Goal: Information Seeking & Learning: Understand process/instructions

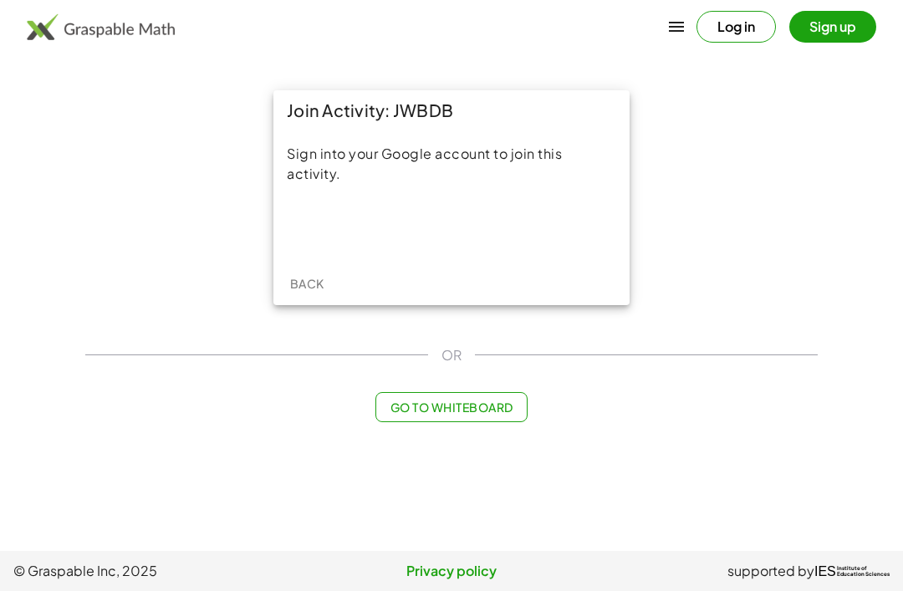
click at [380, 233] on div "Sign in with Google. Opens in new tab" at bounding box center [452, 227] width 154 height 37
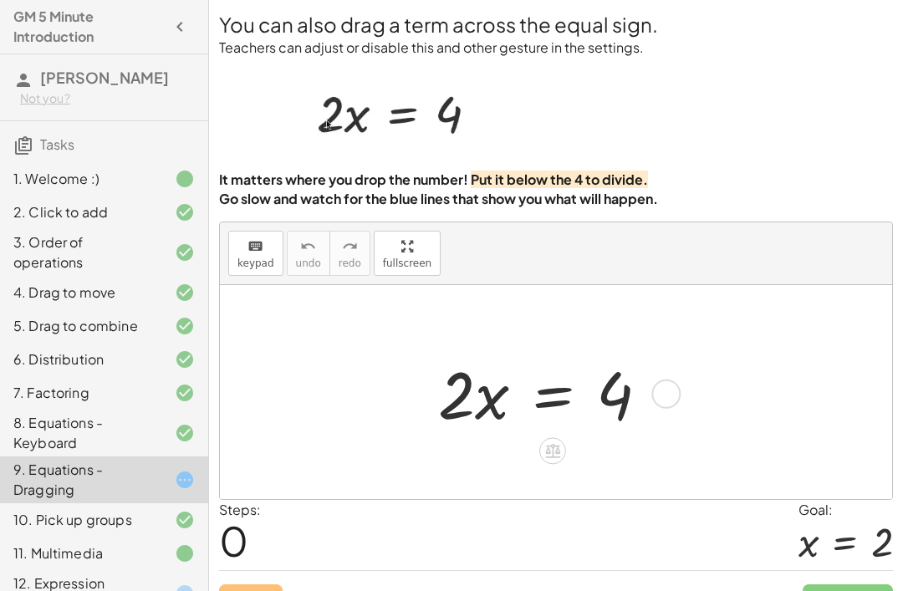
scroll to position [54, 0]
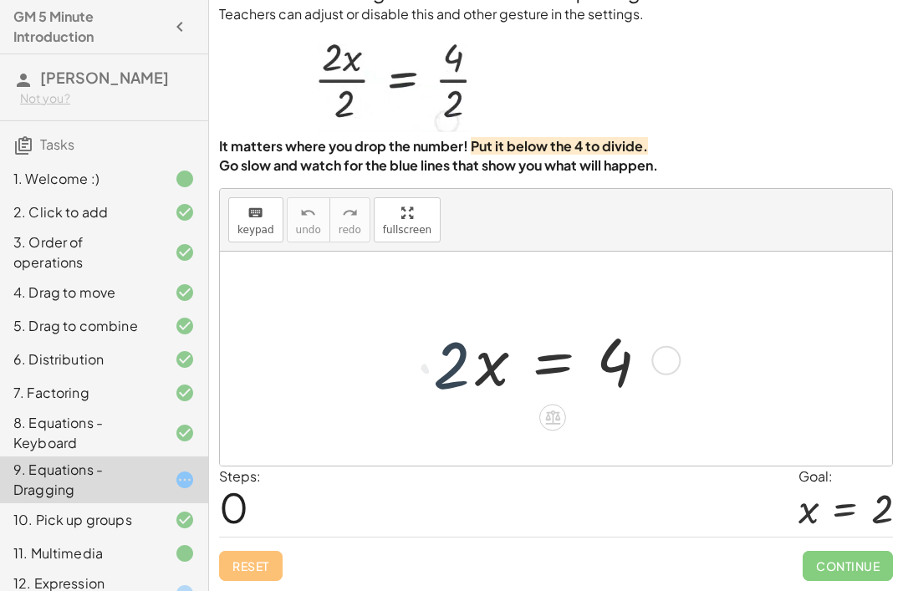
click at [539, 398] on div at bounding box center [550, 359] width 241 height 86
click at [544, 403] on div "· 2 · 2 · x = 4" at bounding box center [555, 359] width 285 height 95
click at [554, 414] on icon at bounding box center [552, 418] width 15 height 14
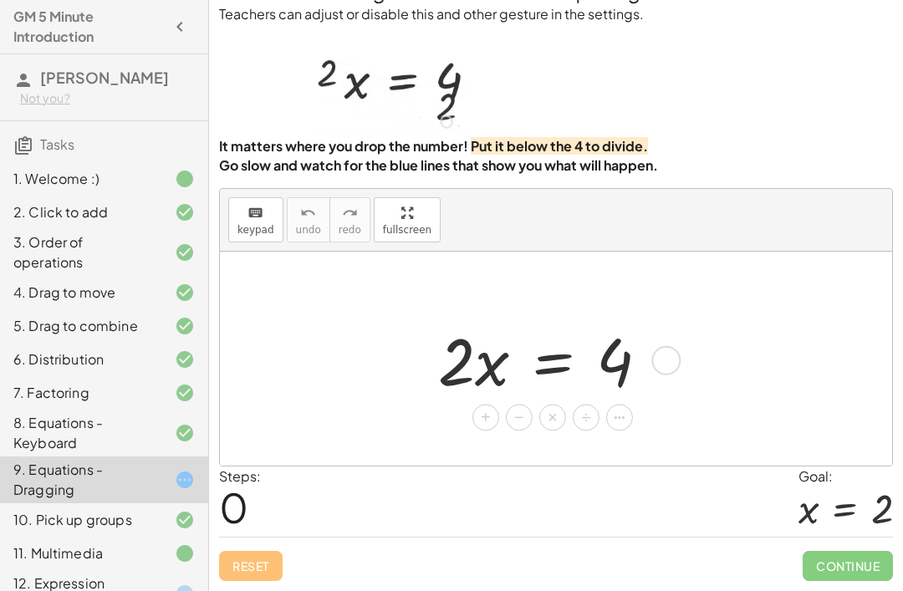
click at [586, 414] on span "÷" at bounding box center [585, 418] width 9 height 24
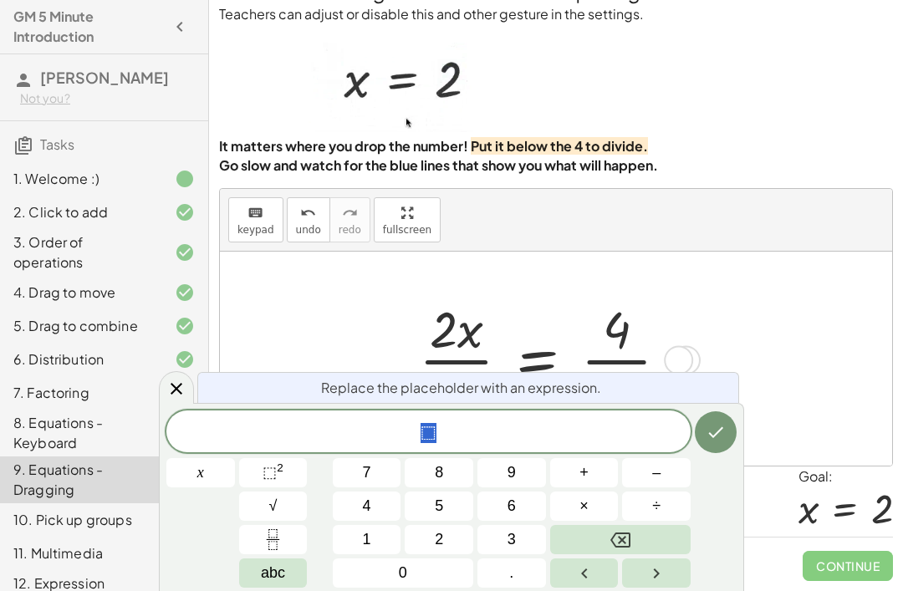
click at [177, 394] on icon at bounding box center [176, 389] width 20 height 20
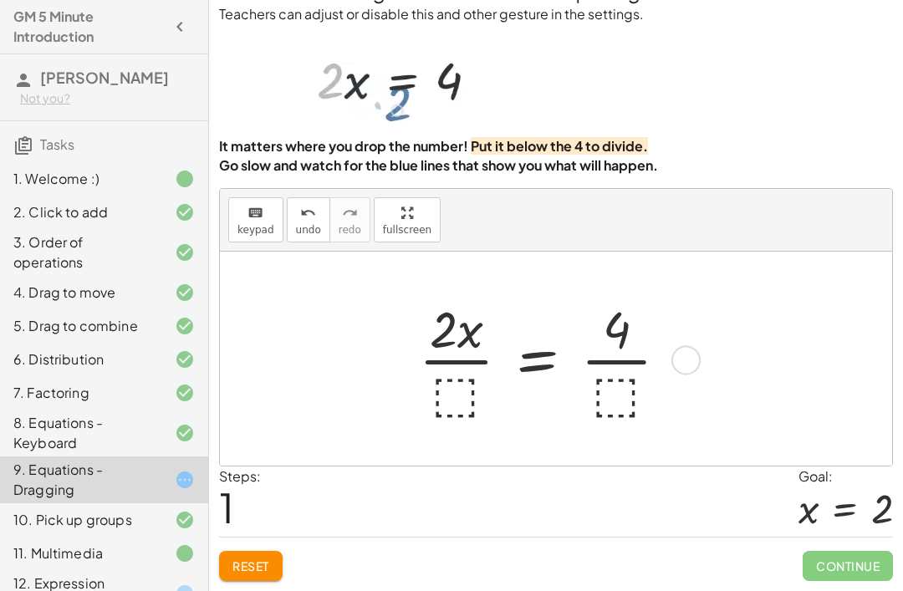
click at [268, 575] on button "Reset" at bounding box center [251, 566] width 64 height 30
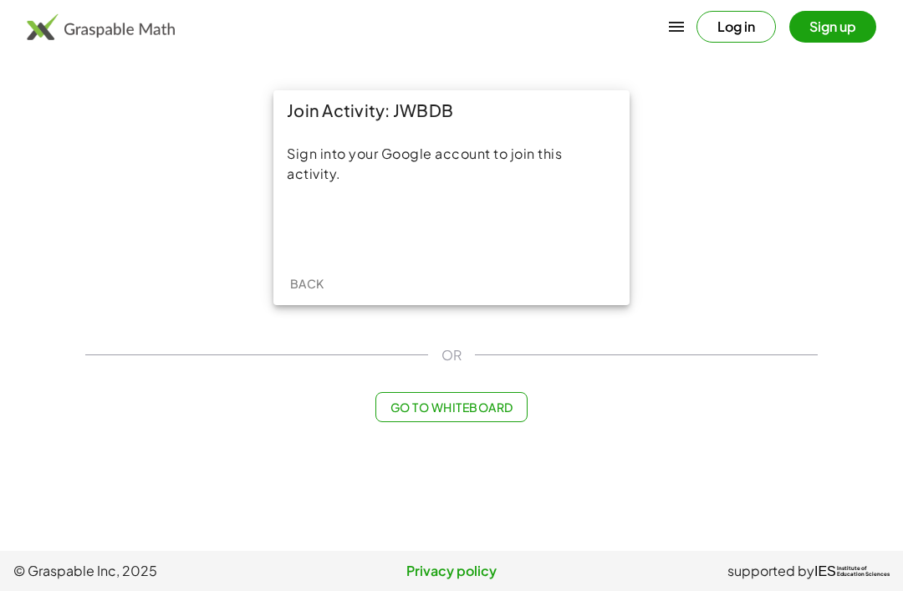
click at [446, 242] on div "Sign in with Google. Opens in new tab" at bounding box center [452, 227] width 154 height 37
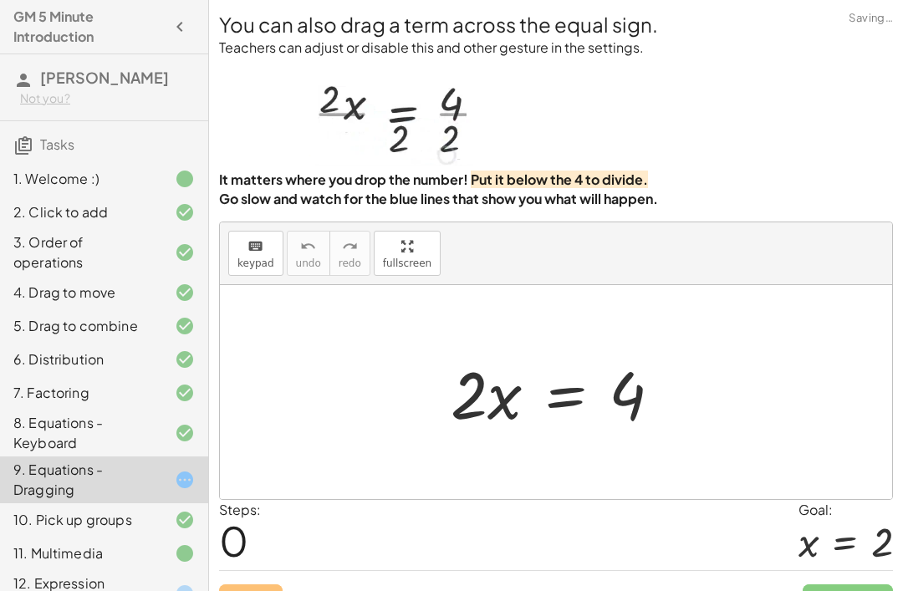
click at [498, 188] on strong "Put it below the 4 to divide." at bounding box center [559, 180] width 177 height 18
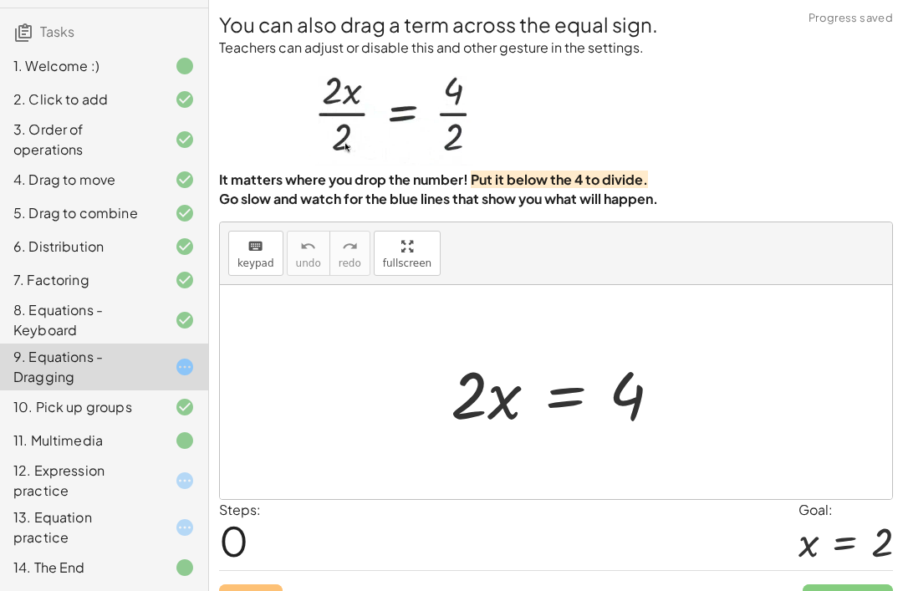
scroll to position [133, 0]
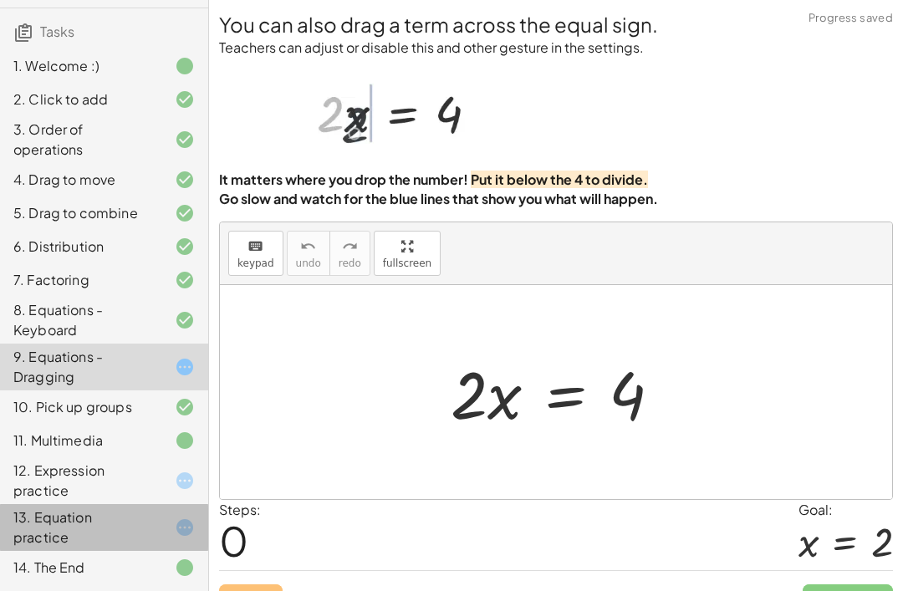
click at [100, 514] on div "13. Equation practice" at bounding box center [80, 528] width 135 height 40
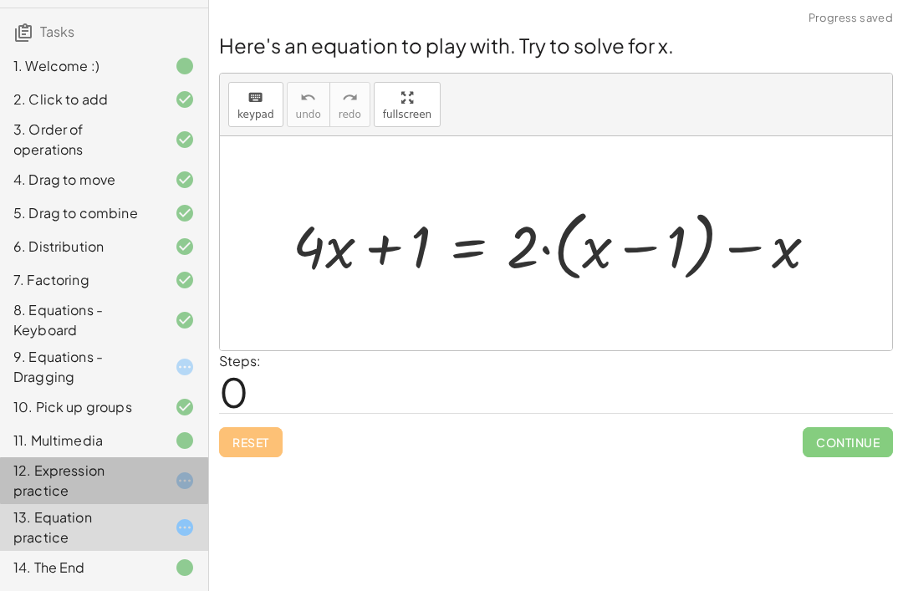
click at [105, 463] on div "12. Expression practice" at bounding box center [80, 481] width 135 height 40
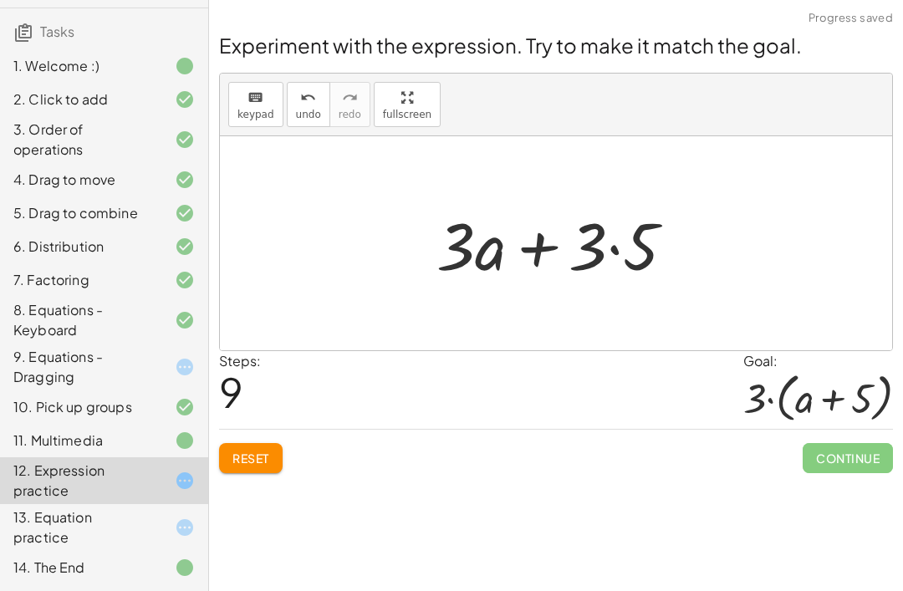
click at [258, 447] on button "Reset" at bounding box center [251, 458] width 64 height 30
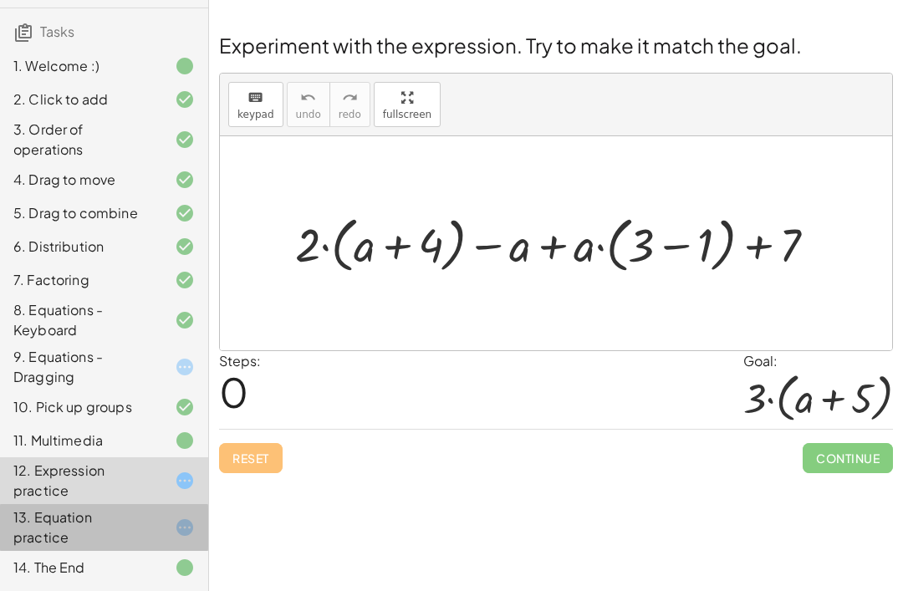
click at [171, 533] on div at bounding box center [171, 528] width 47 height 20
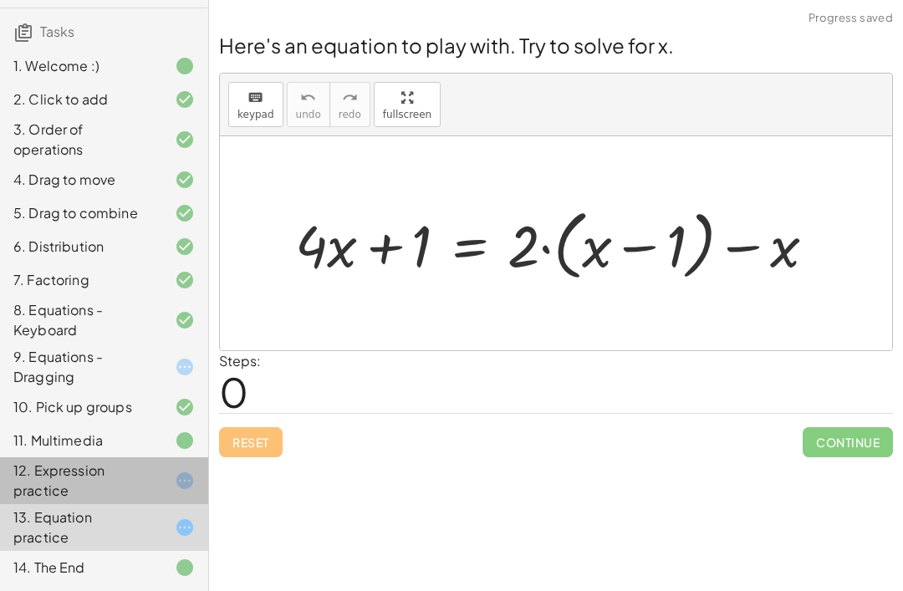
click at [177, 478] on icon at bounding box center [185, 481] width 20 height 20
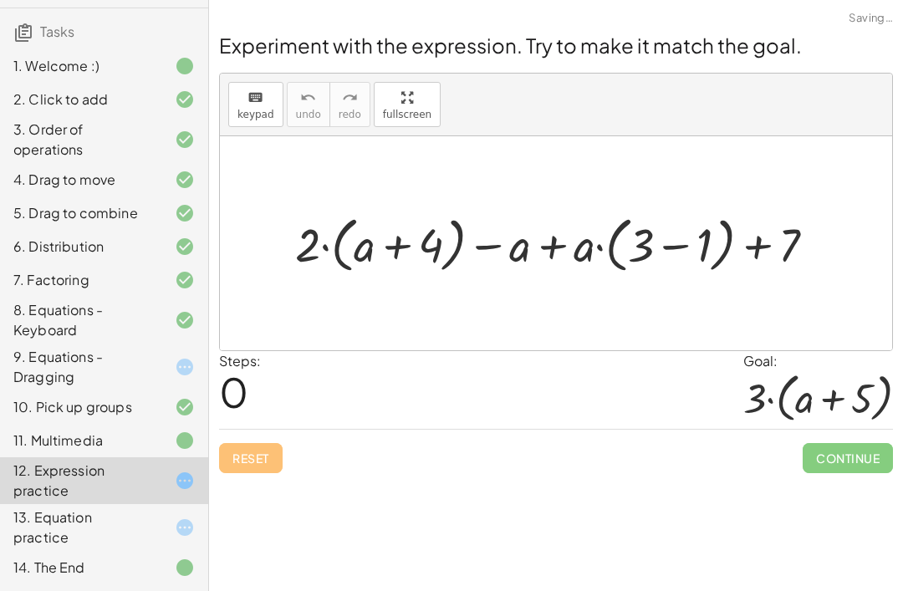
click at [222, 472] on div "Reset Continue" at bounding box center [556, 451] width 674 height 44
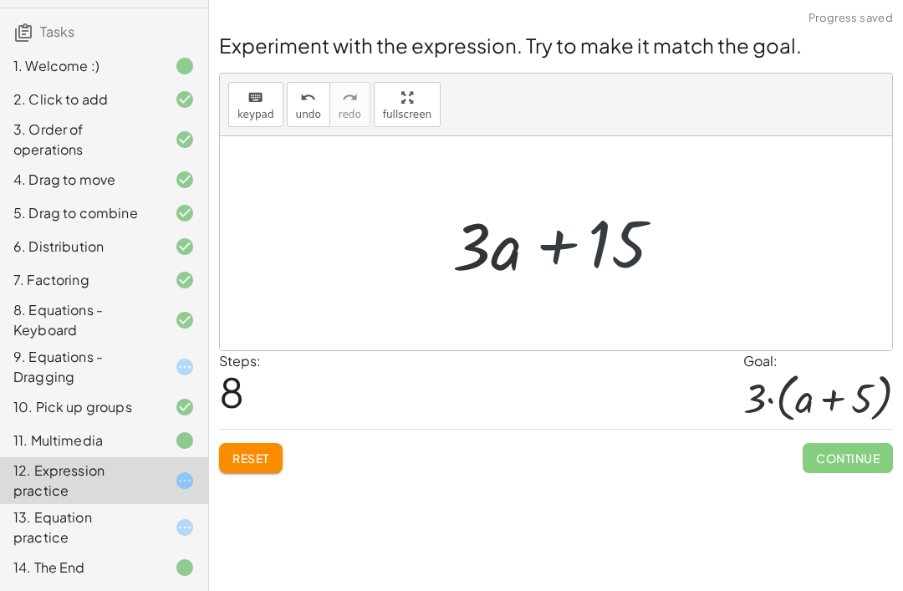
click at [253, 461] on span "Reset" at bounding box center [251, 458] width 37 height 15
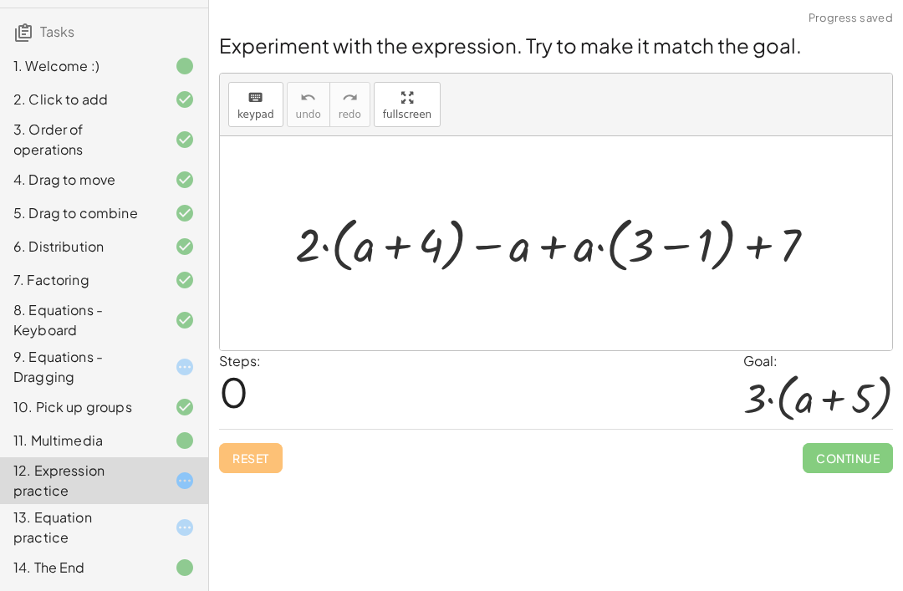
click at [118, 371] on div "9. Equations - Dragging" at bounding box center [80, 367] width 135 height 40
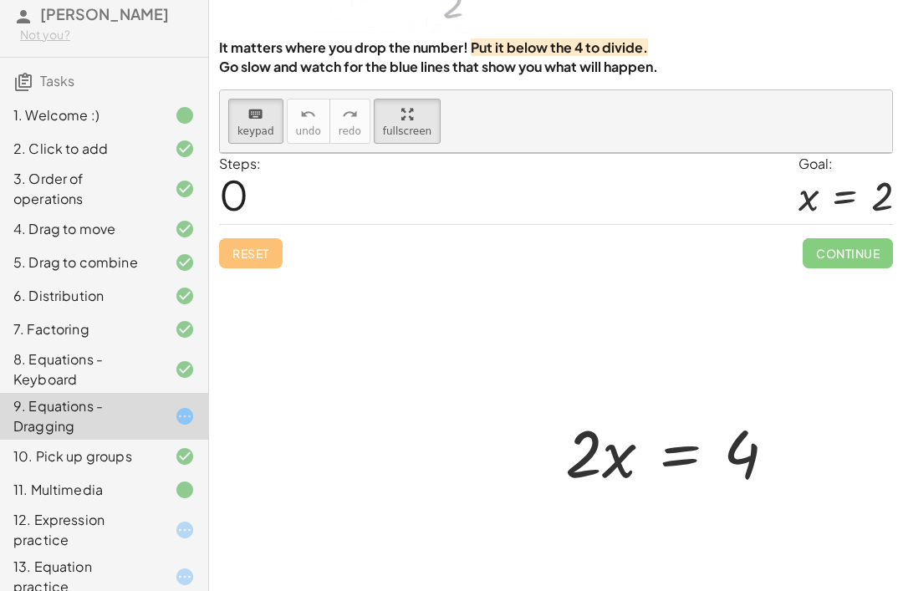
scroll to position [149, 0]
